Goal: Information Seeking & Learning: Learn about a topic

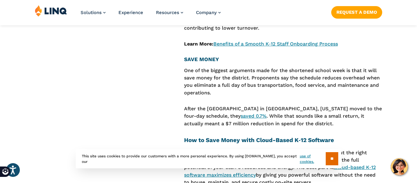
scroll to position [1014, 0]
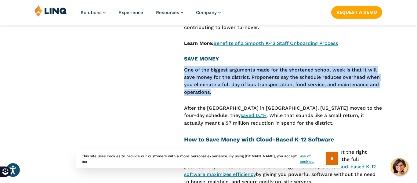
drag, startPoint x: 184, startPoint y: 55, endPoint x: 235, endPoint y: 77, distance: 55.3
click at [235, 77] on p "One of the biggest arguments made for the shortened school week is that it will…" at bounding box center [283, 81] width 198 height 30
copy p "One of the biggest arguments made for the shortened school week is that it will…"
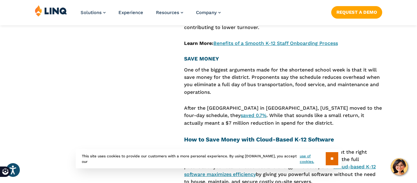
click at [153, 72] on aside "Skip to Section: How States Implement a Shortened Schedule Pros and Cons of a F…" at bounding box center [104, 92] width 139 height 1738
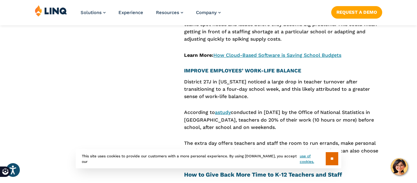
scroll to position [1198, 0]
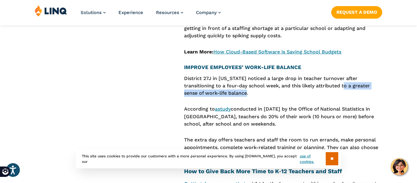
drag, startPoint x: 347, startPoint y: 72, endPoint x: 367, endPoint y: 76, distance: 19.6
click at [367, 76] on p "District 27J in [US_STATE] noticed a large drop in teacher turnover after trans…" at bounding box center [283, 86] width 198 height 22
click at [336, 81] on p "District 27J in [US_STATE] noticed a large drop in teacher turnover after trans…" at bounding box center [283, 86] width 198 height 22
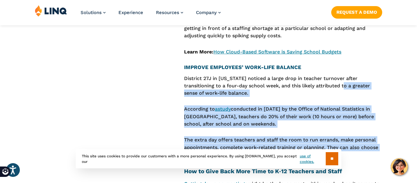
drag, startPoint x: 347, startPoint y: 71, endPoint x: 365, endPoint y: 140, distance: 71.2
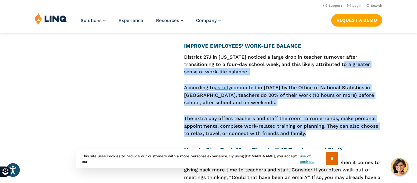
scroll to position [1219, 0]
copy div "a greater sense of work-life balance. According to a study conducted in [DATE] …"
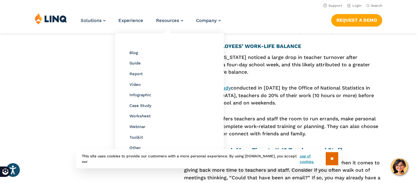
click at [161, 81] on li "Video" at bounding box center [169, 84] width 80 height 8
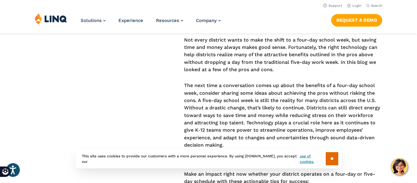
scroll to position [1745, 0]
